Goal: Task Accomplishment & Management: Use online tool/utility

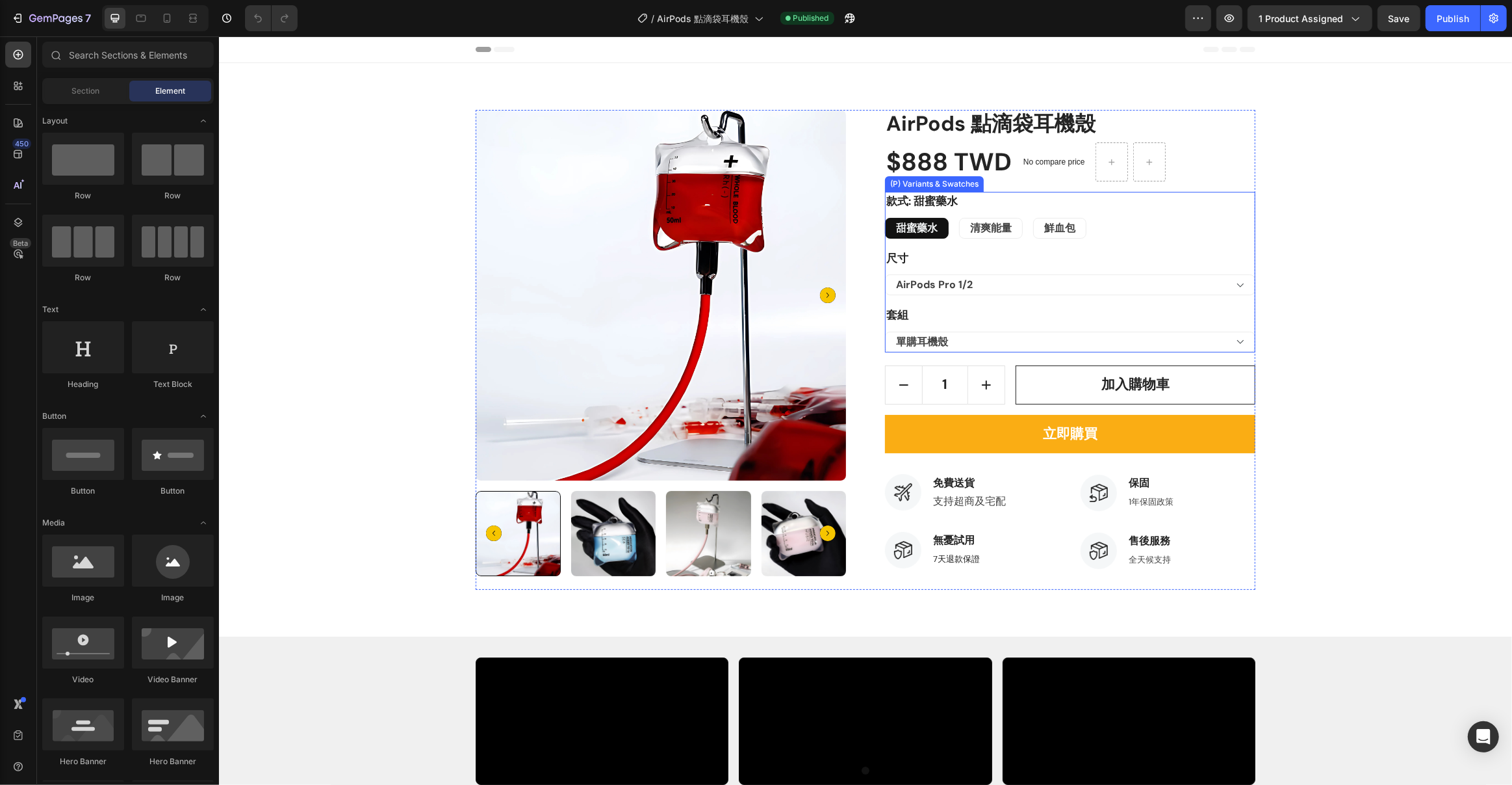
click at [1138, 234] on div "甜蜜藥水 甜蜜藥水 甜蜜藥水 清爽能量 清爽能量 清爽能量 鮮血包 鮮血包 鮮血包" at bounding box center [1070, 228] width 371 height 21
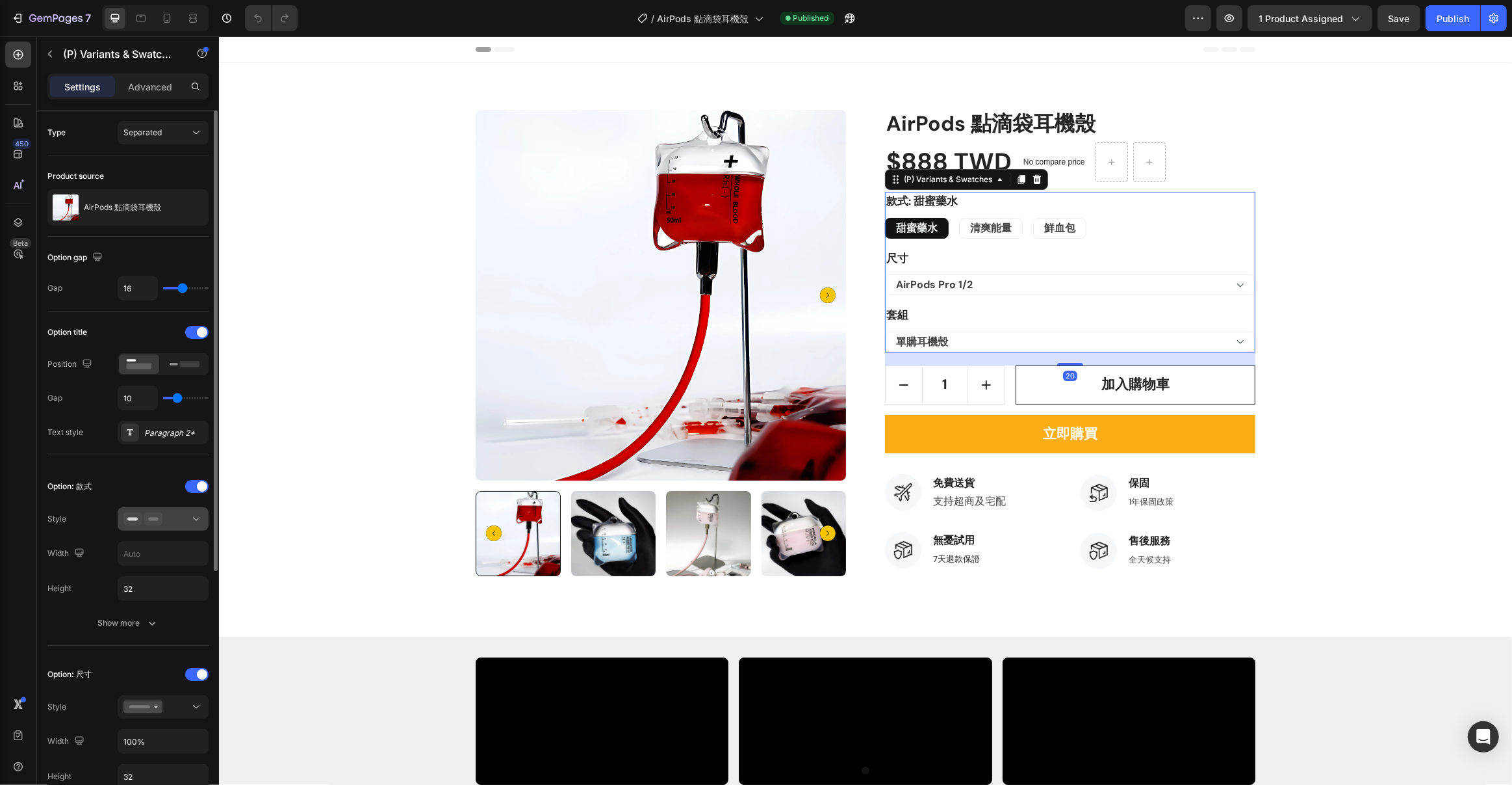
click at [171, 519] on div at bounding box center [163, 519] width 80 height 13
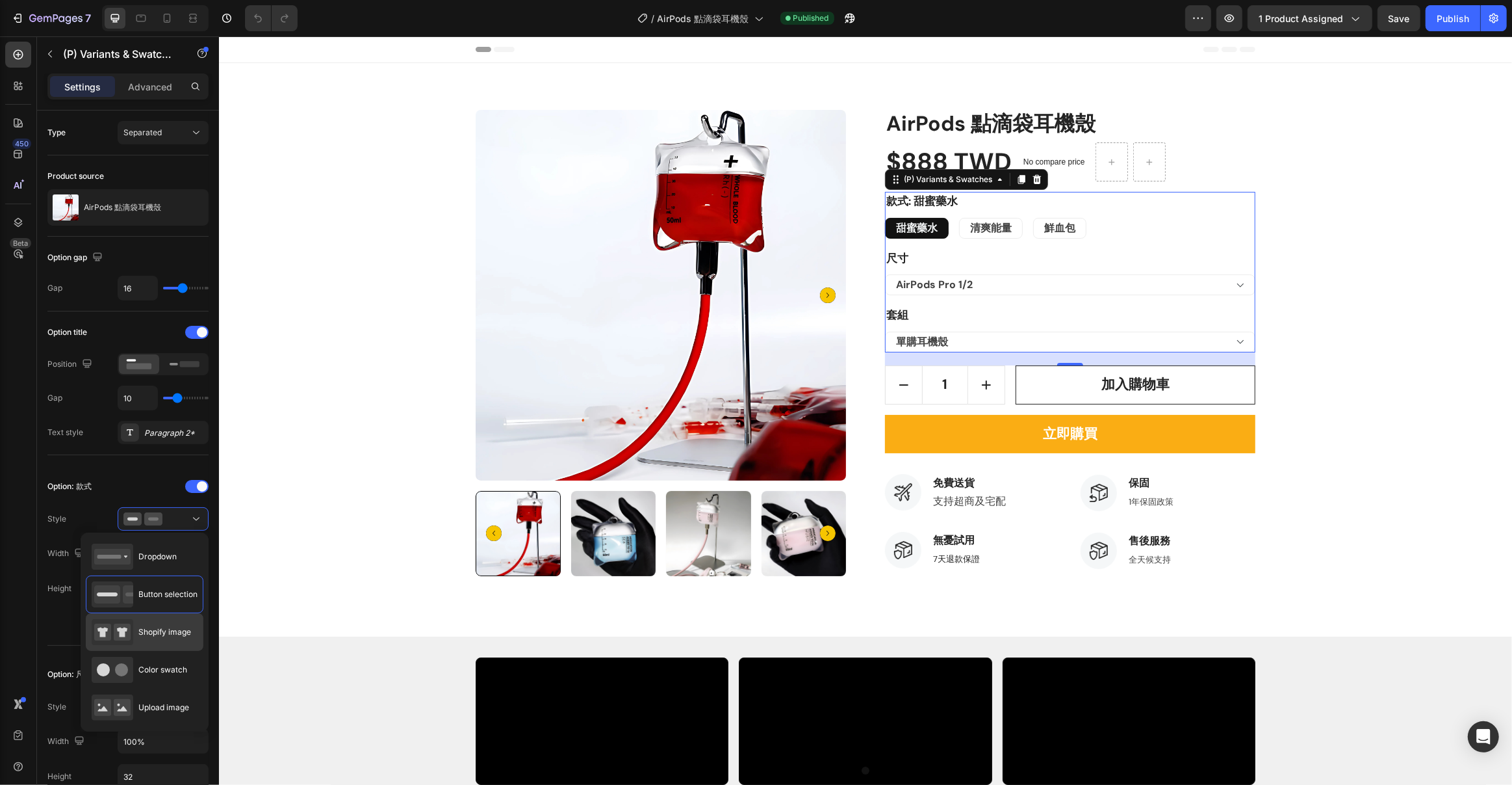
click at [142, 640] on div "Shopify image" at bounding box center [141, 631] width 99 height 26
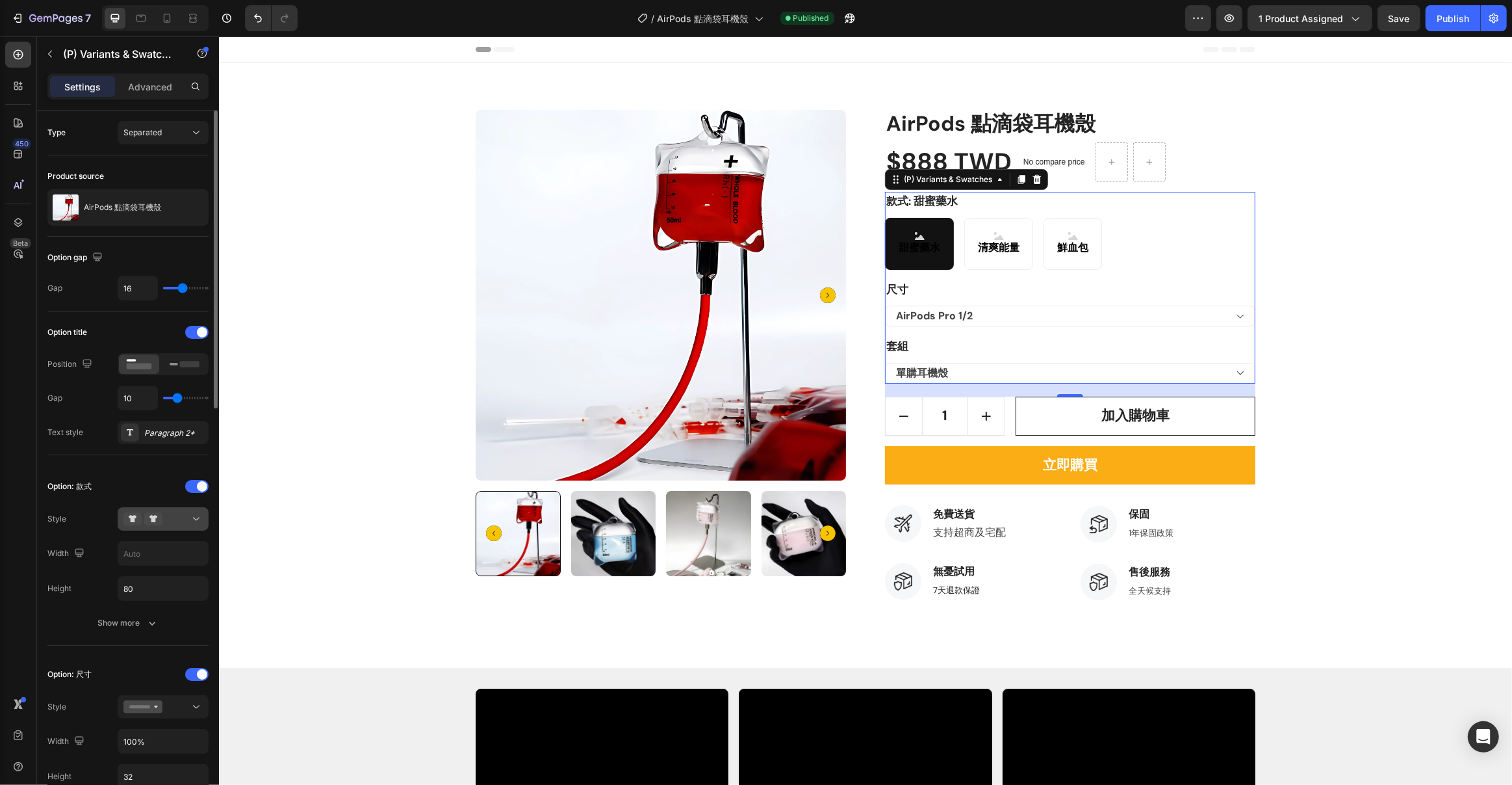
click at [157, 516] on icon at bounding box center [153, 519] width 18 height 13
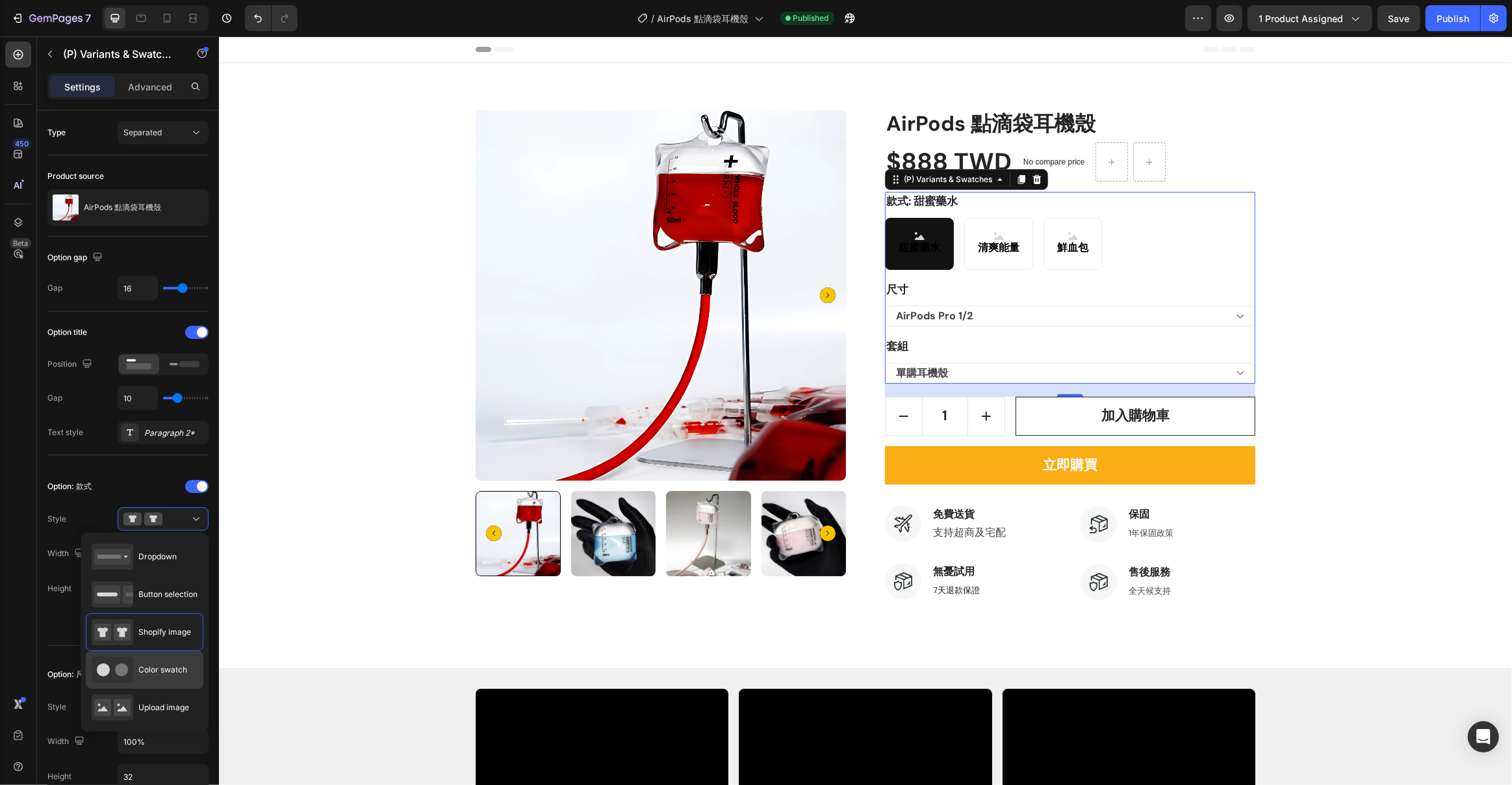
click at [156, 681] on div "Color swatch" at bounding box center [139, 669] width 96 height 26
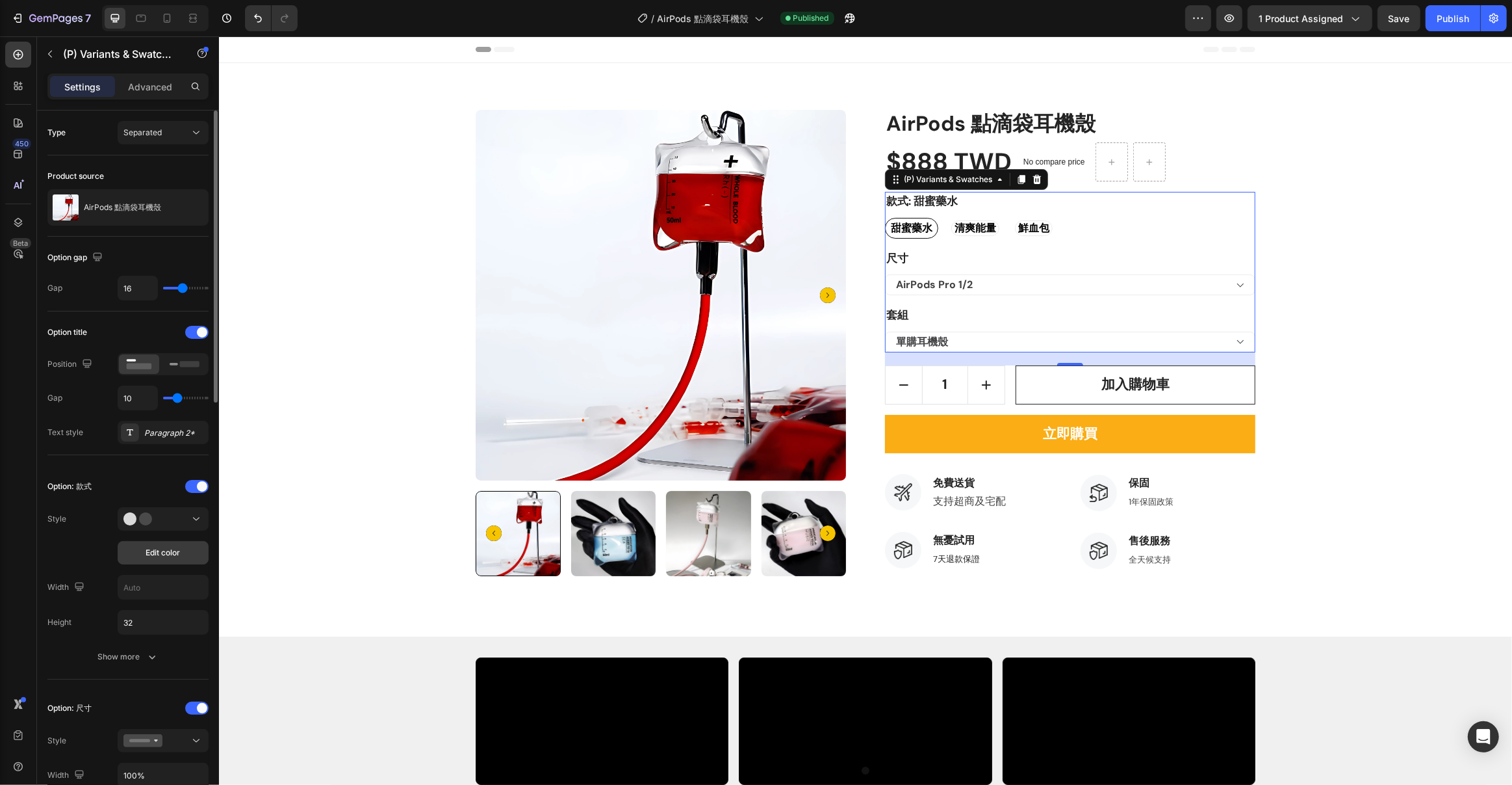
click at [181, 559] on button "Edit color" at bounding box center [164, 553] width 91 height 23
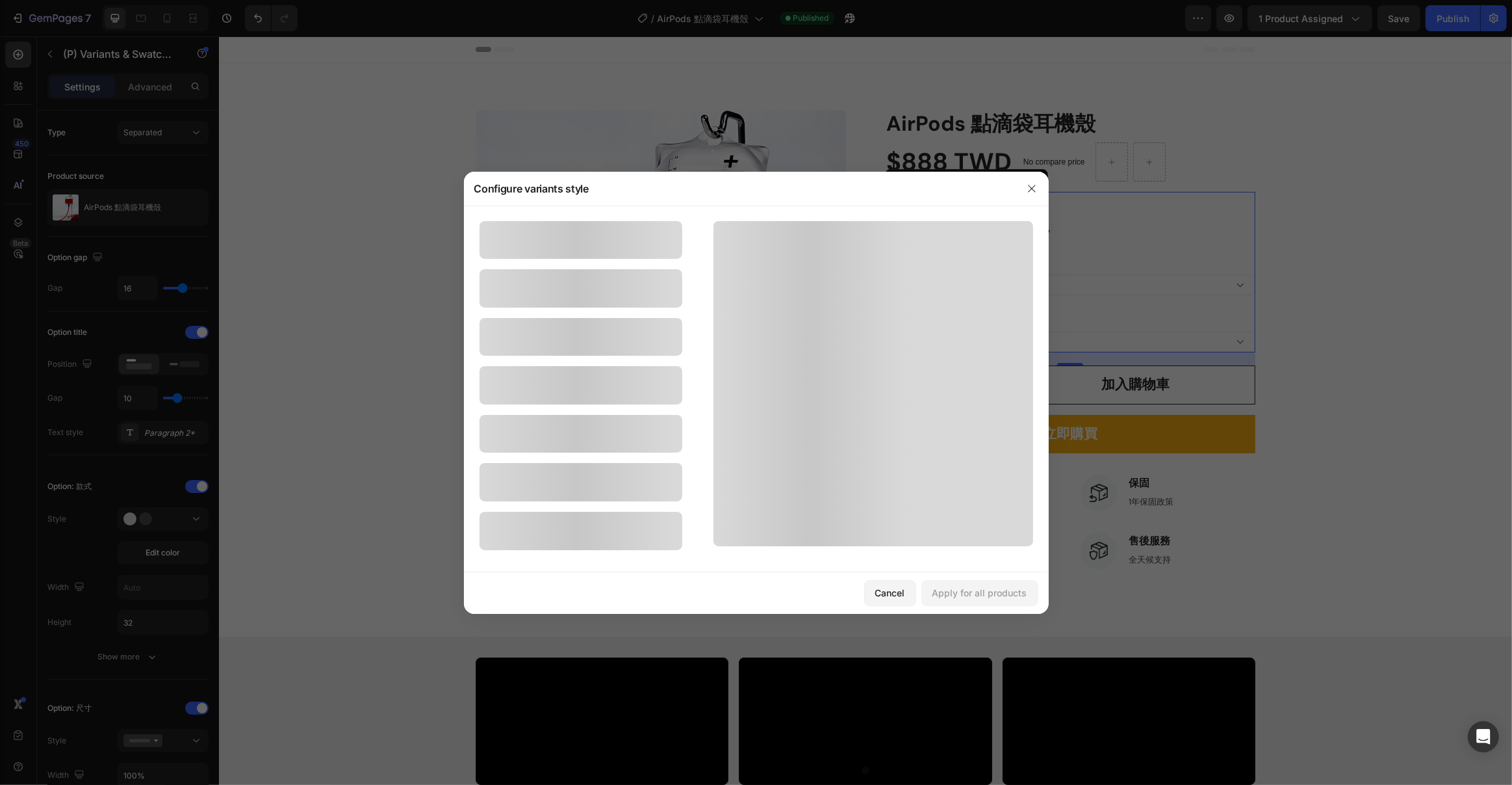
click at [181, 523] on div at bounding box center [756, 392] width 1512 height 785
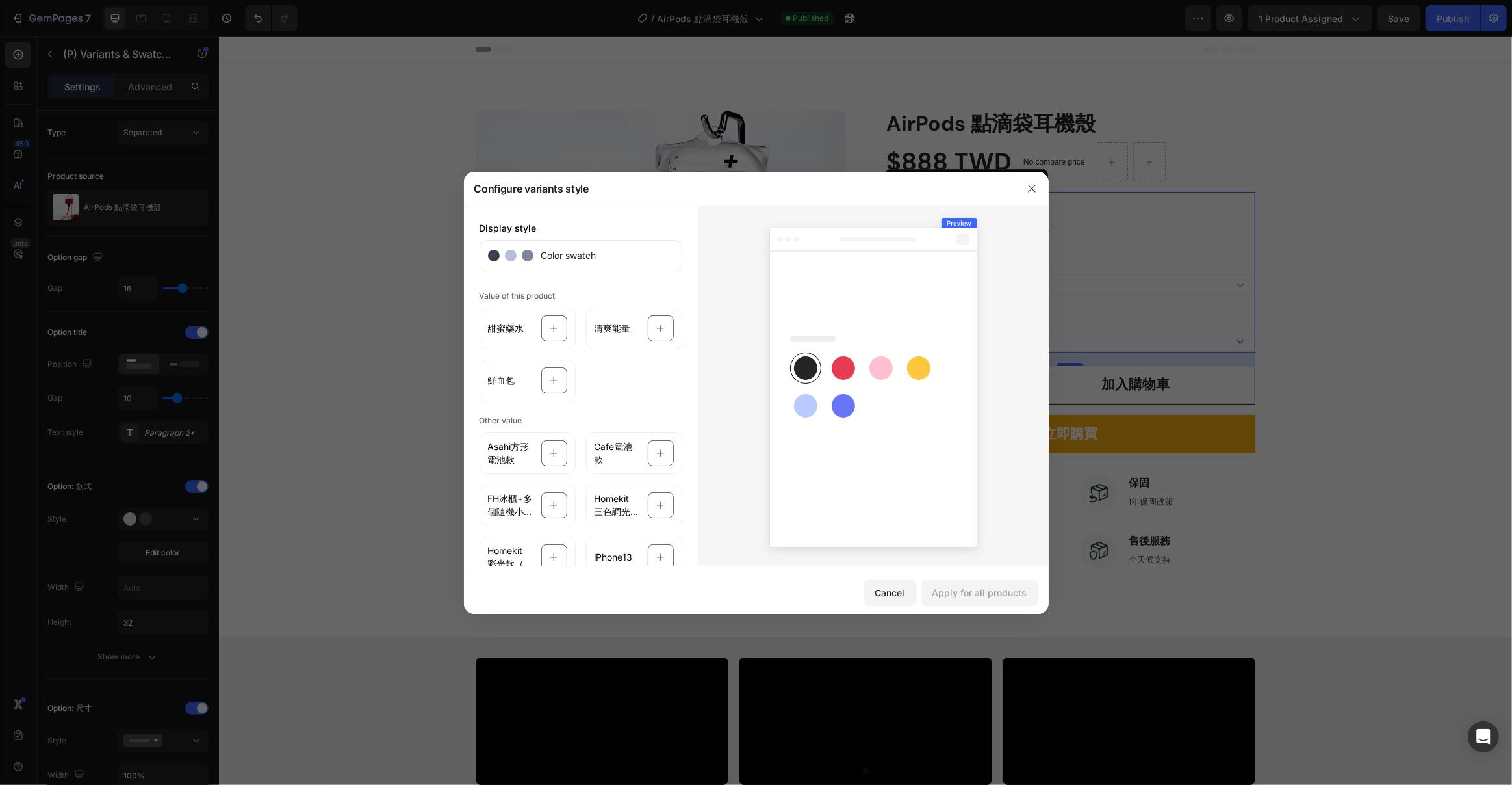
click at [183, 523] on div at bounding box center [756, 392] width 1512 height 785
click at [1031, 184] on icon "button" at bounding box center [1032, 189] width 11 height 11
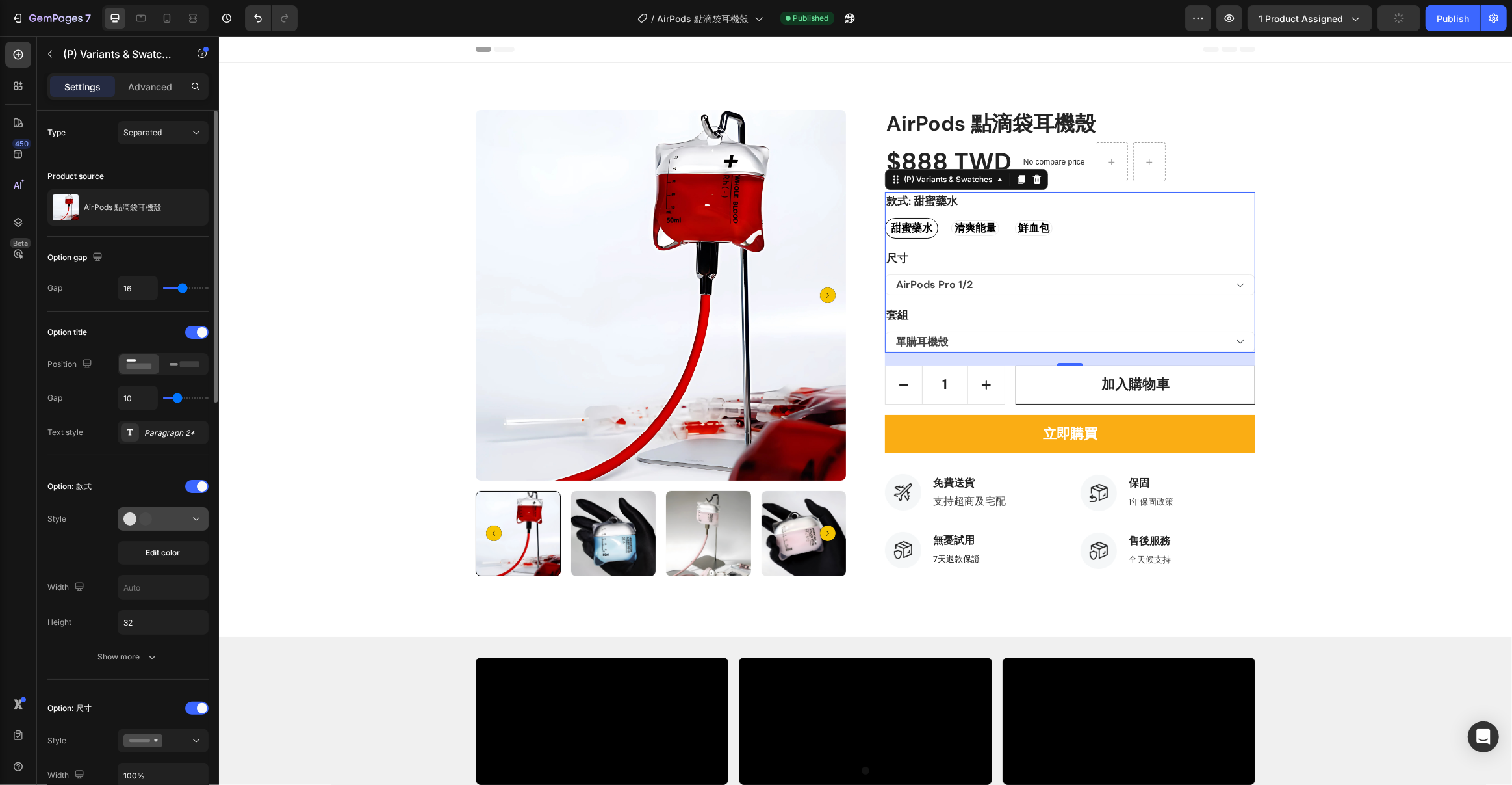
click at [187, 519] on div at bounding box center [163, 519] width 80 height 13
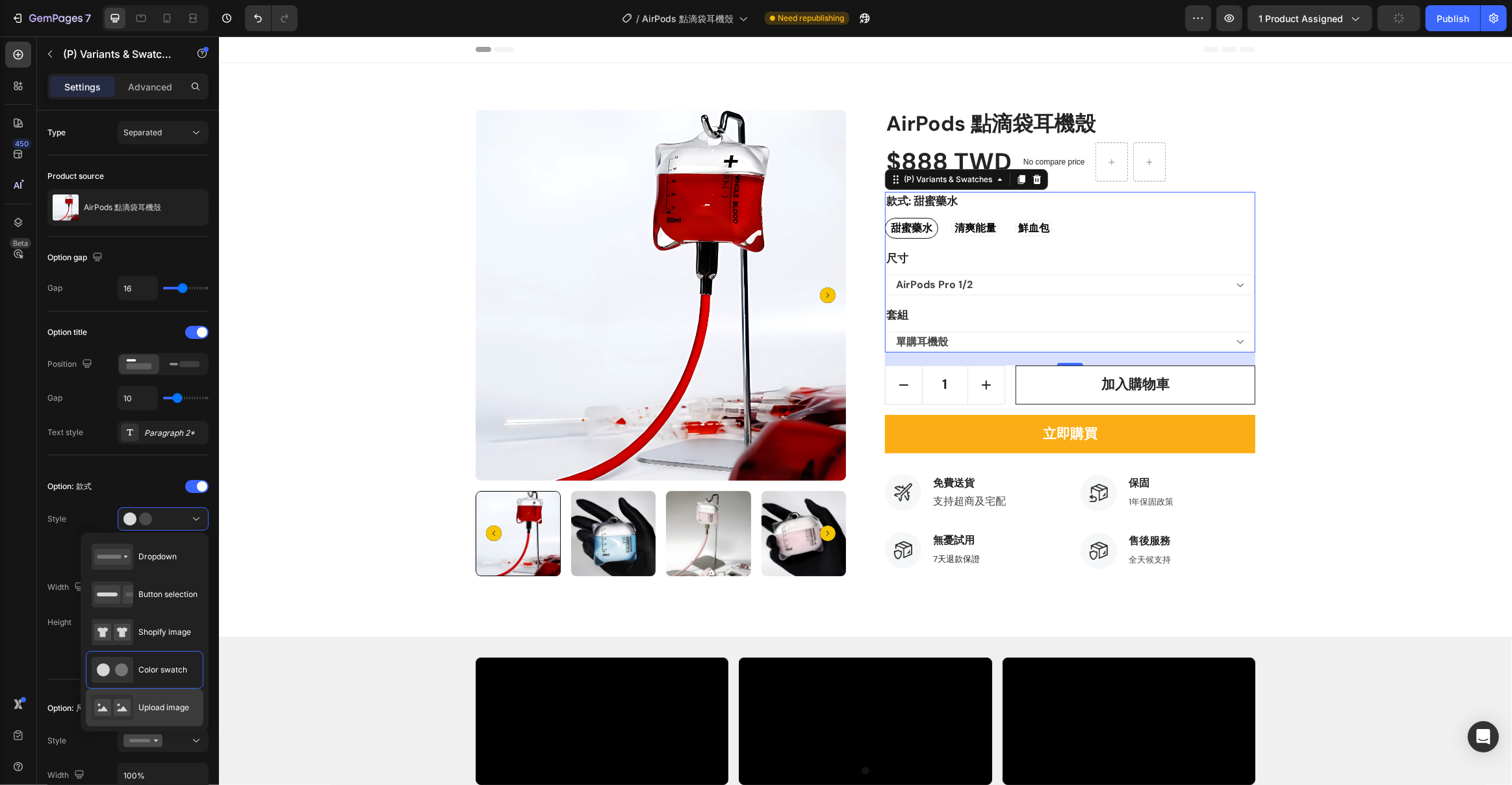
click at [147, 713] on div "Upload image" at bounding box center [140, 707] width 97 height 26
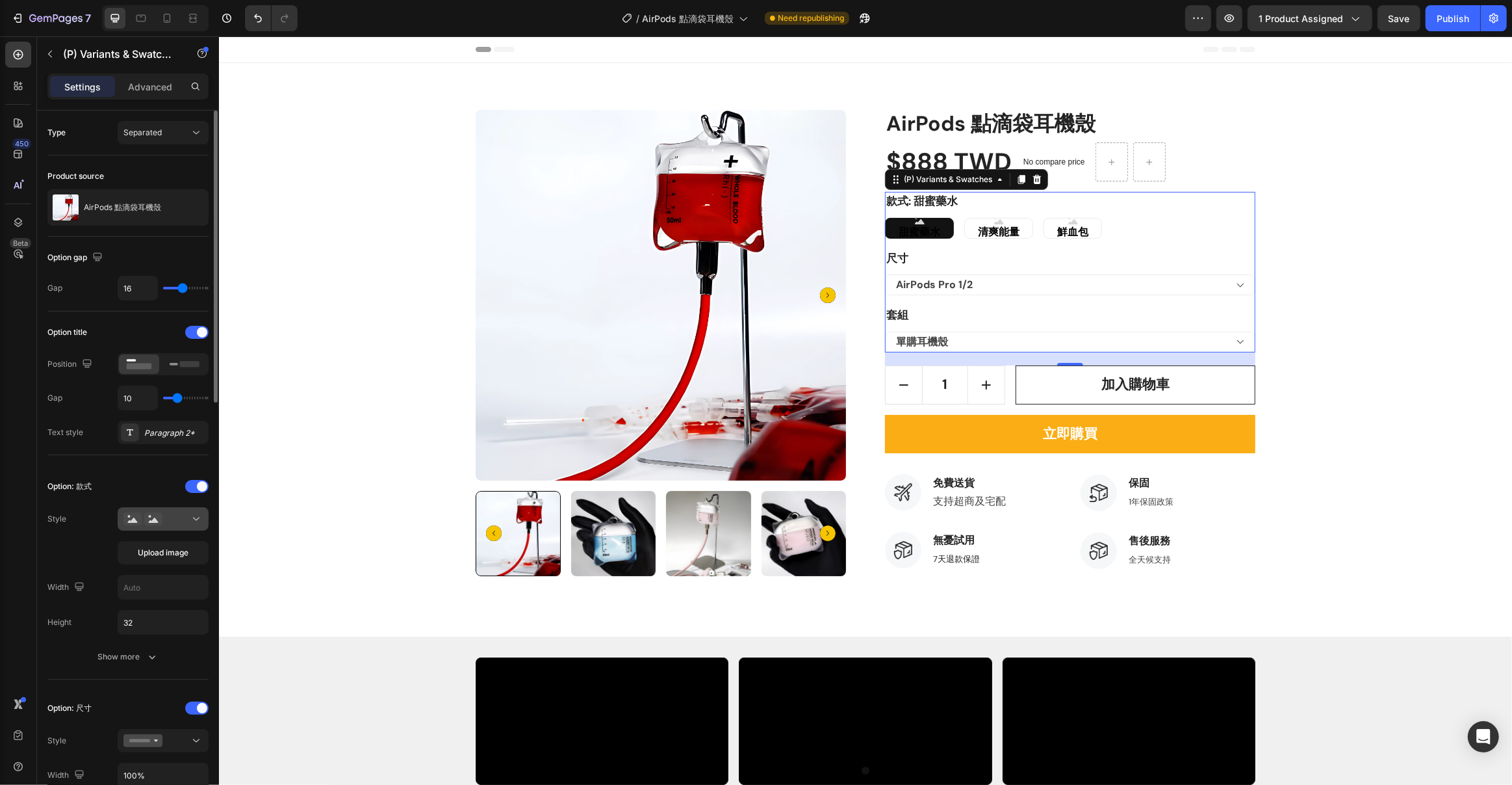
click at [194, 514] on icon at bounding box center [196, 519] width 13 height 13
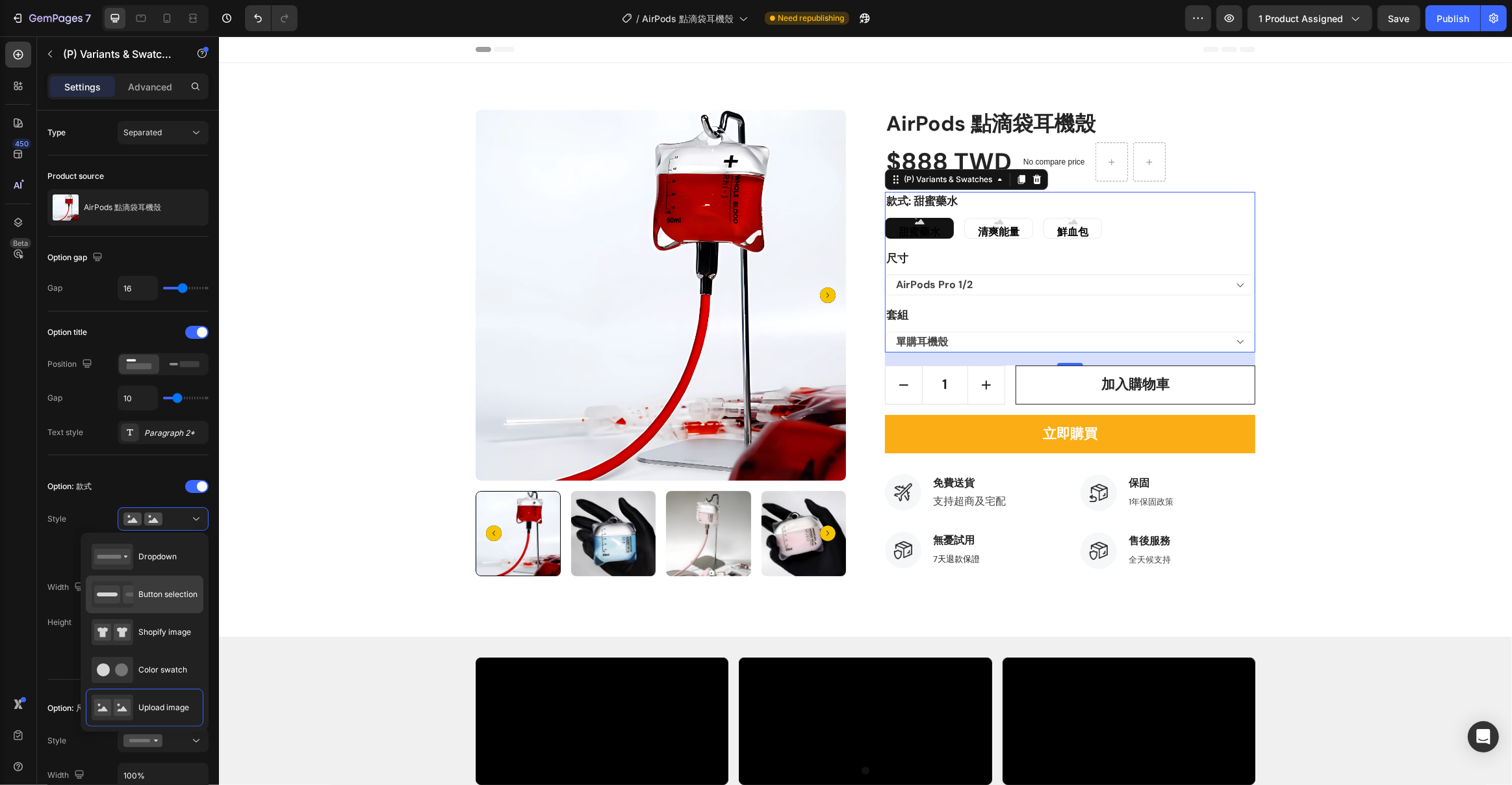
click at [175, 590] on span "Button selection" at bounding box center [168, 594] width 59 height 12
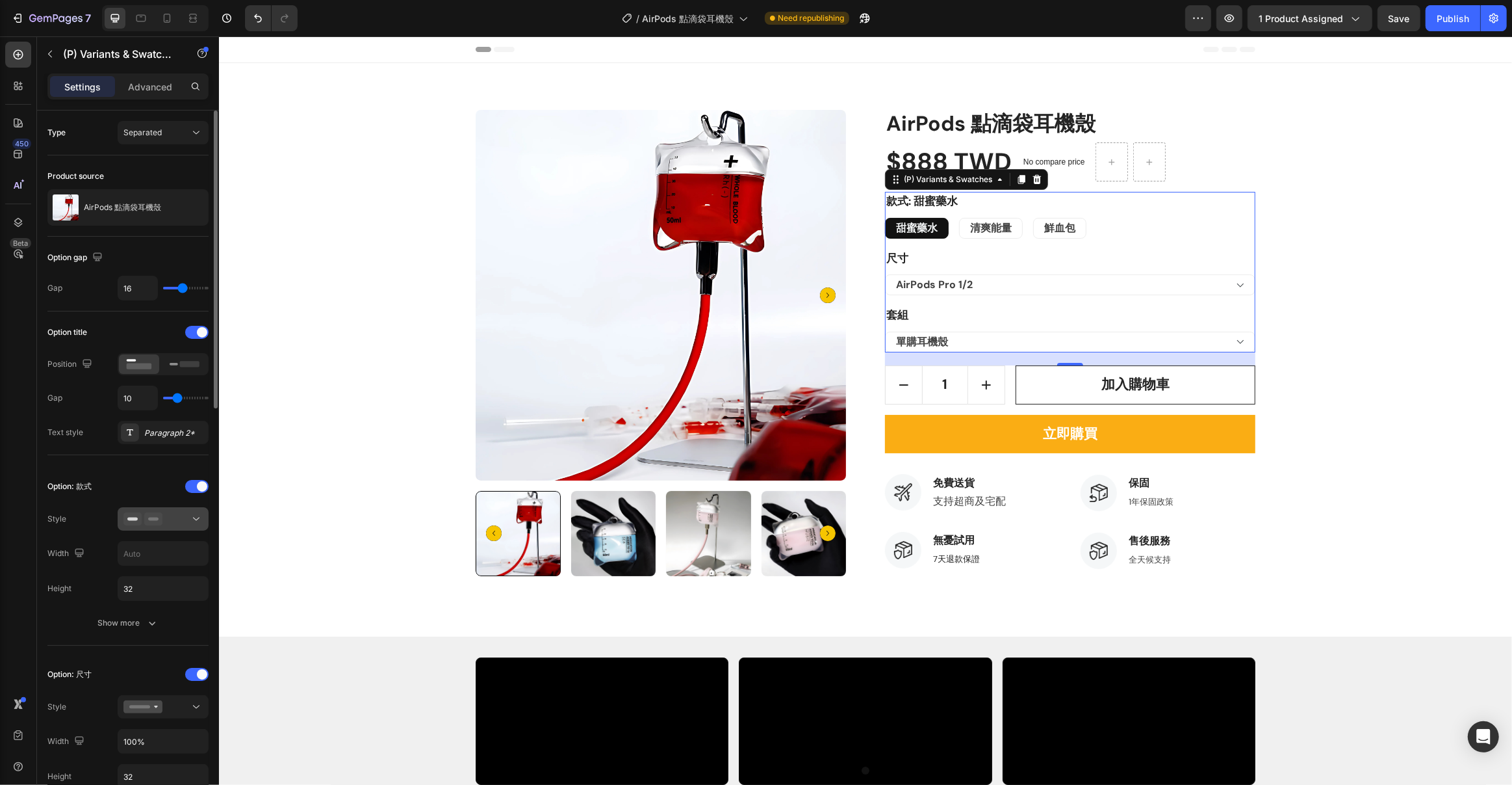
click at [188, 519] on div at bounding box center [163, 519] width 80 height 13
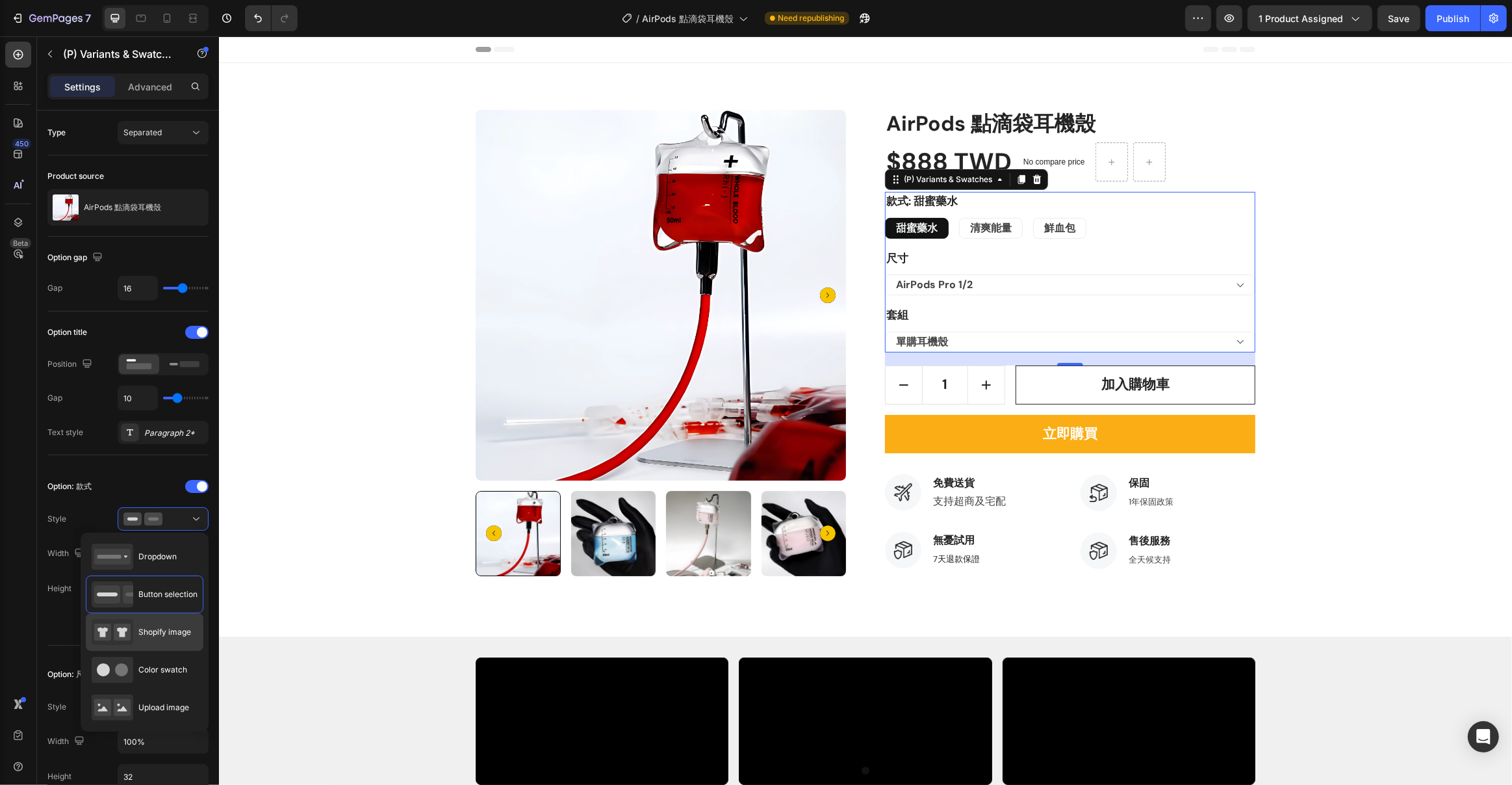
click at [142, 629] on span "Shopify image" at bounding box center [164, 631] width 53 height 12
type input "80"
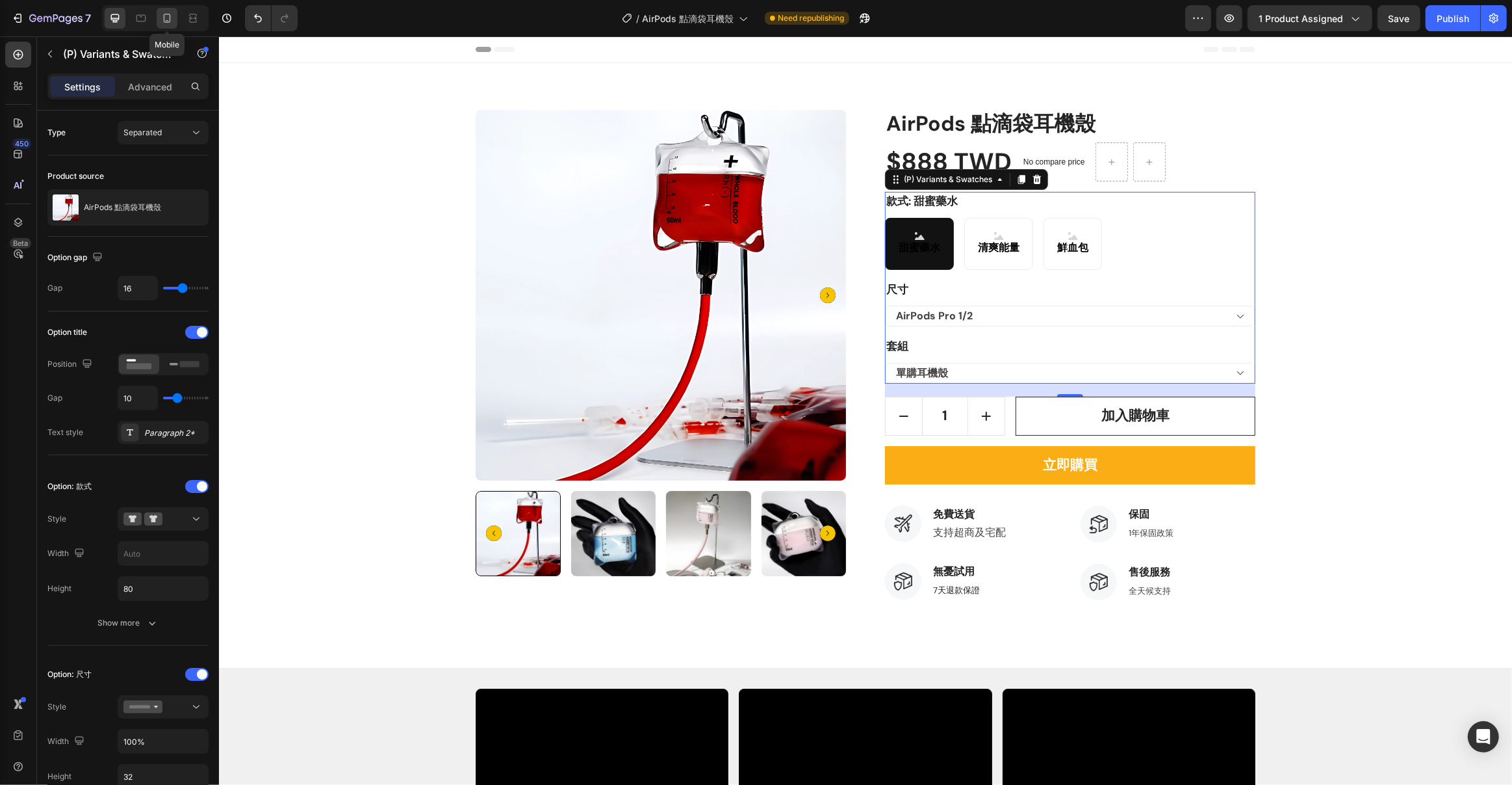
click at [168, 15] on icon at bounding box center [167, 18] width 13 height 13
type input "24"
type input "14"
type input "80"
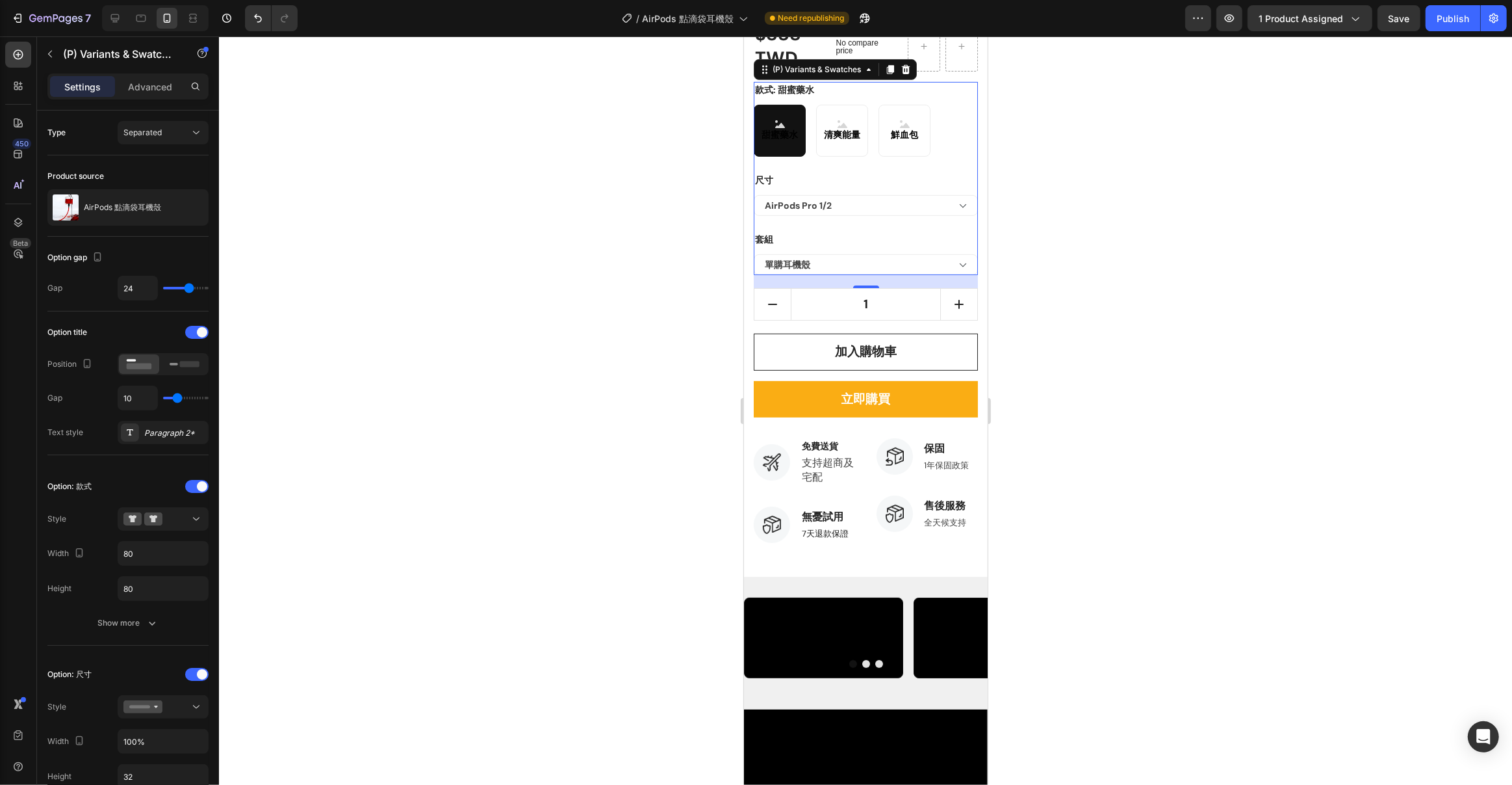
scroll to position [298, 0]
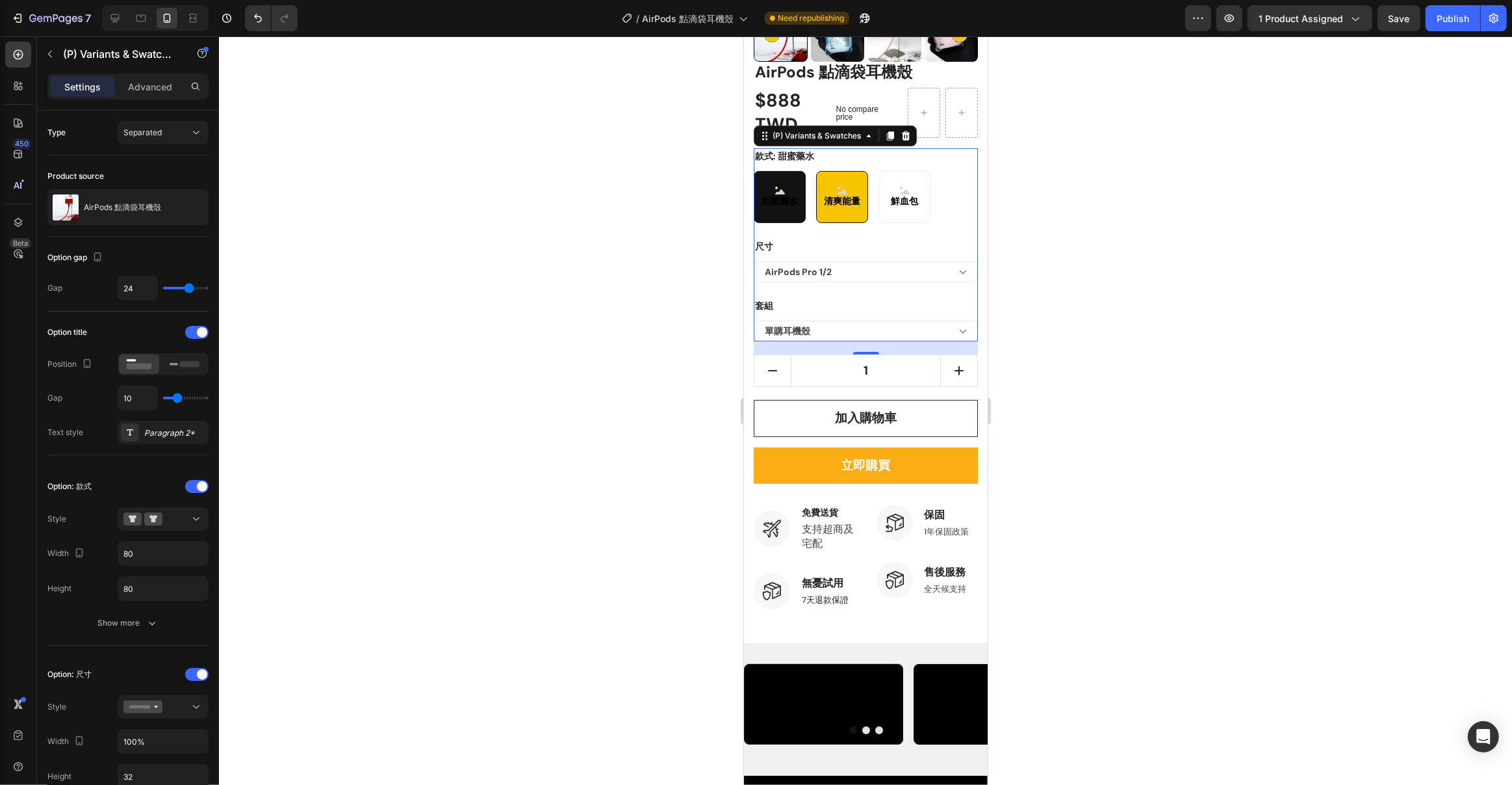
click at [816, 202] on div "清爽能量" at bounding box center [842, 197] width 52 height 52
click at [815, 171] on input "清爽能量 清爽能量 清爽能量" at bounding box center [815, 171] width 1 height 1
radio input "true"
click at [776, 204] on span "甜蜜藥水" at bounding box center [779, 200] width 42 height 13
click at [753, 171] on input "甜蜜藥水 甜蜜藥水 甜蜜藥水" at bounding box center [752, 171] width 1 height 1
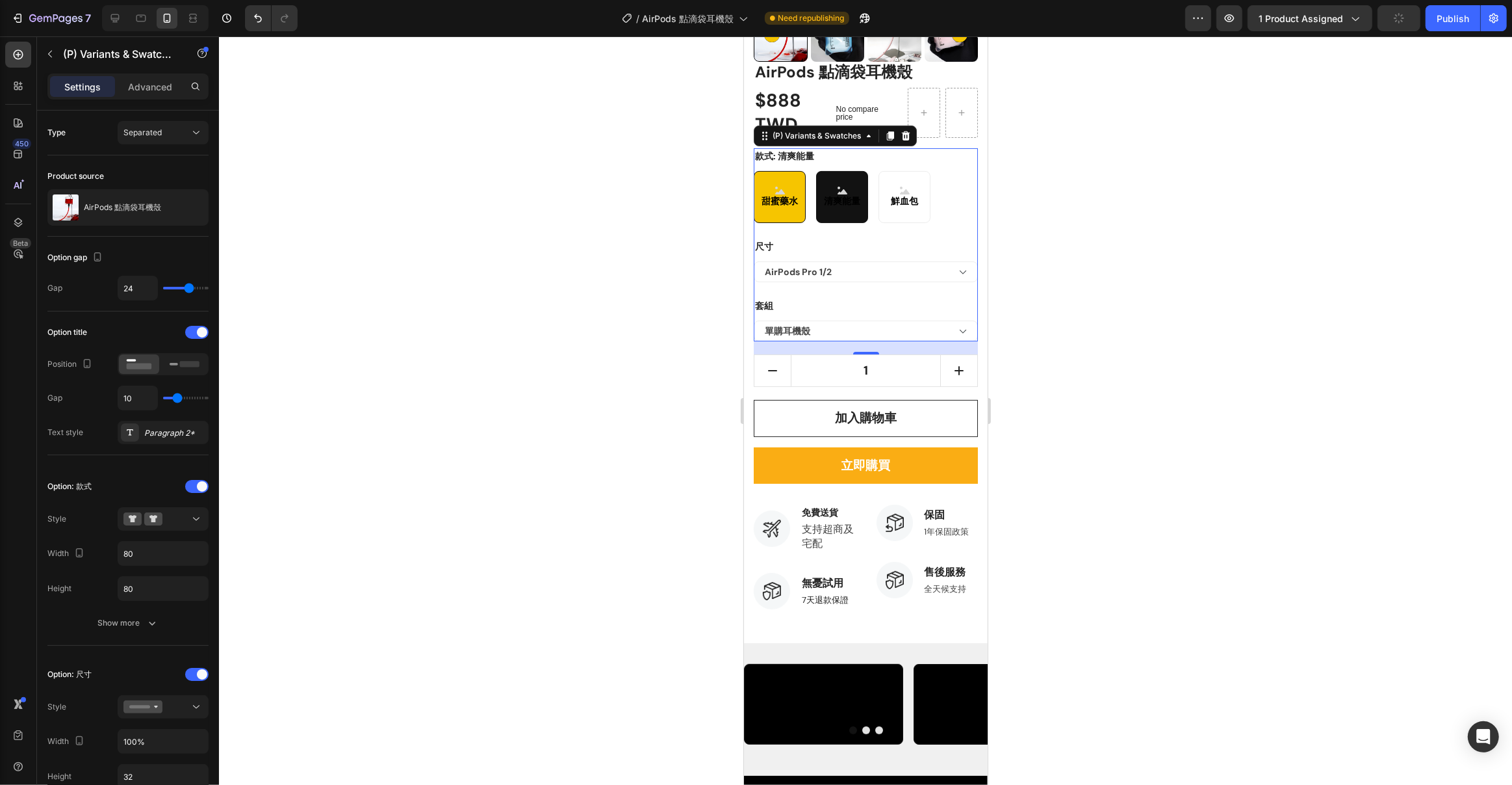
radio input "true"
click at [781, 184] on div "甜蜜藥水" at bounding box center [779, 198] width 42 height 32
click at [753, 171] on input "甜蜜藥水 甜蜜藥水 甜蜜藥水" at bounding box center [752, 171] width 1 height 1
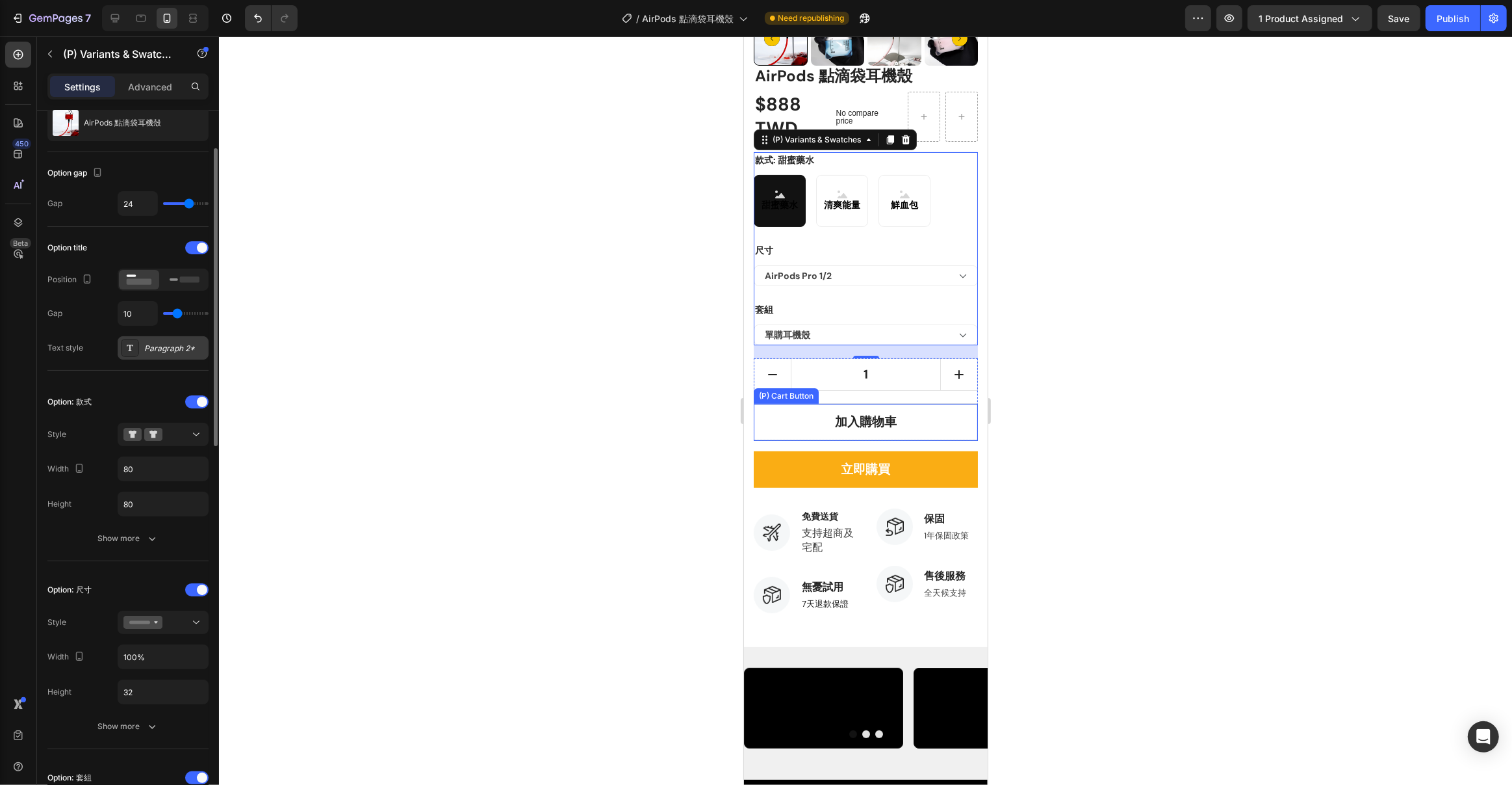
scroll to position [84, 0]
click at [1454, 20] on div "Publish" at bounding box center [1453, 18] width 32 height 13
